Goal: Transaction & Acquisition: Purchase product/service

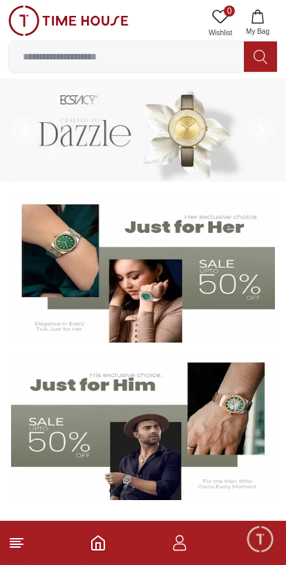
click at [256, 19] on icon "button" at bounding box center [258, 17] width 14 height 14
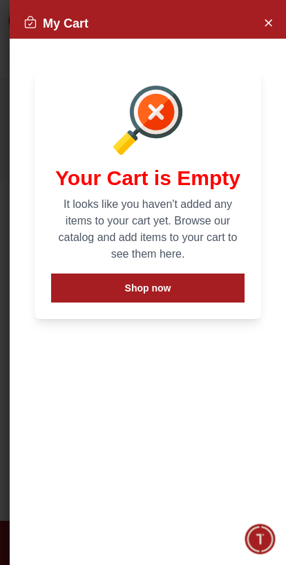
click at [265, 26] on icon "Close Account" at bounding box center [268, 22] width 11 height 17
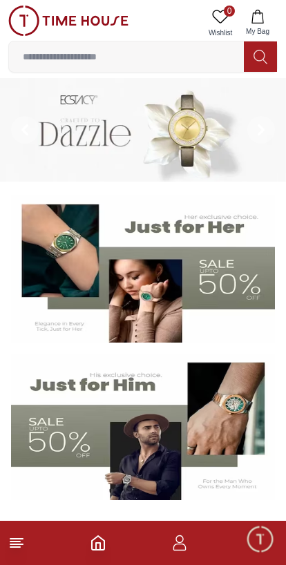
click at [109, 62] on input at bounding box center [126, 57] width 235 height 28
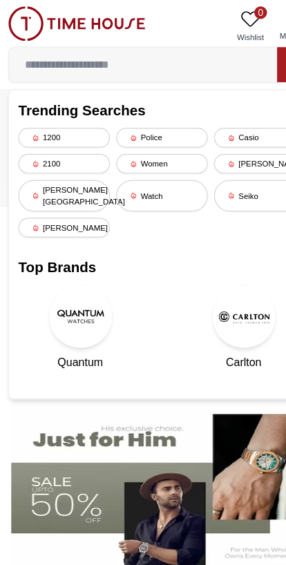
type input "*"
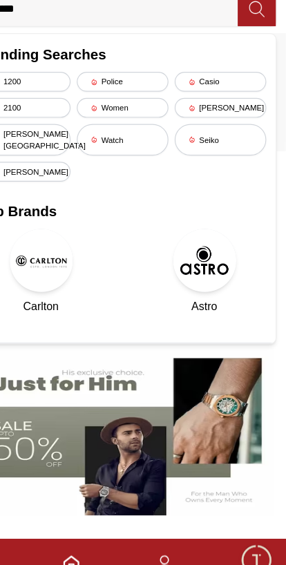
type input "*******"
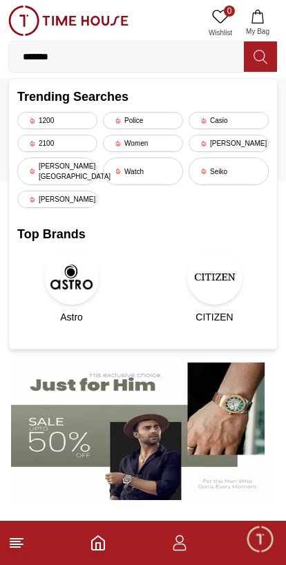
click at [263, 53] on icon at bounding box center [261, 57] width 14 height 16
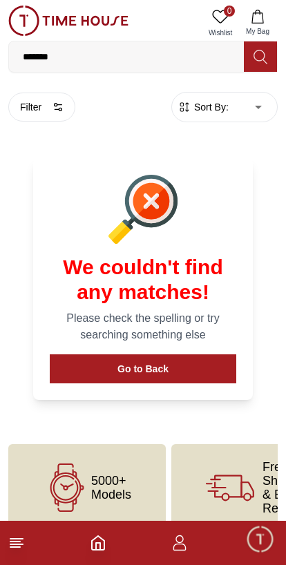
click at [82, 544] on footer at bounding box center [143, 543] width 286 height 44
click at [90, 551] on footer at bounding box center [143, 543] width 286 height 44
click at [91, 538] on icon "Home" at bounding box center [98, 543] width 17 height 17
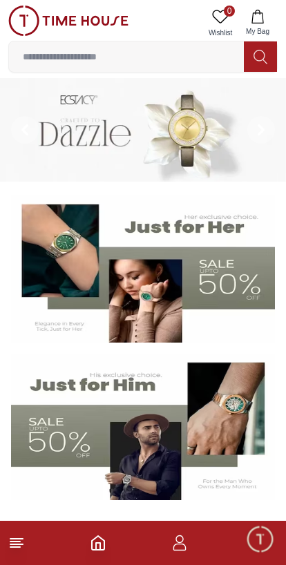
click at [3, 335] on section at bounding box center [143, 348] width 286 height 304
